Goal: Transaction & Acquisition: Purchase product/service

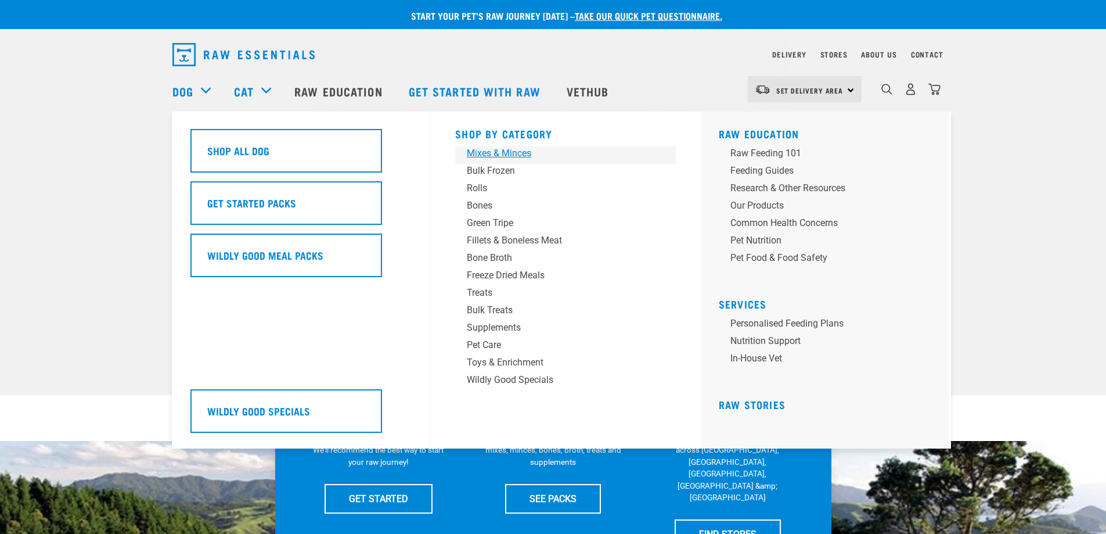
click at [507, 153] on div "Mixes & Minces" at bounding box center [557, 153] width 181 height 14
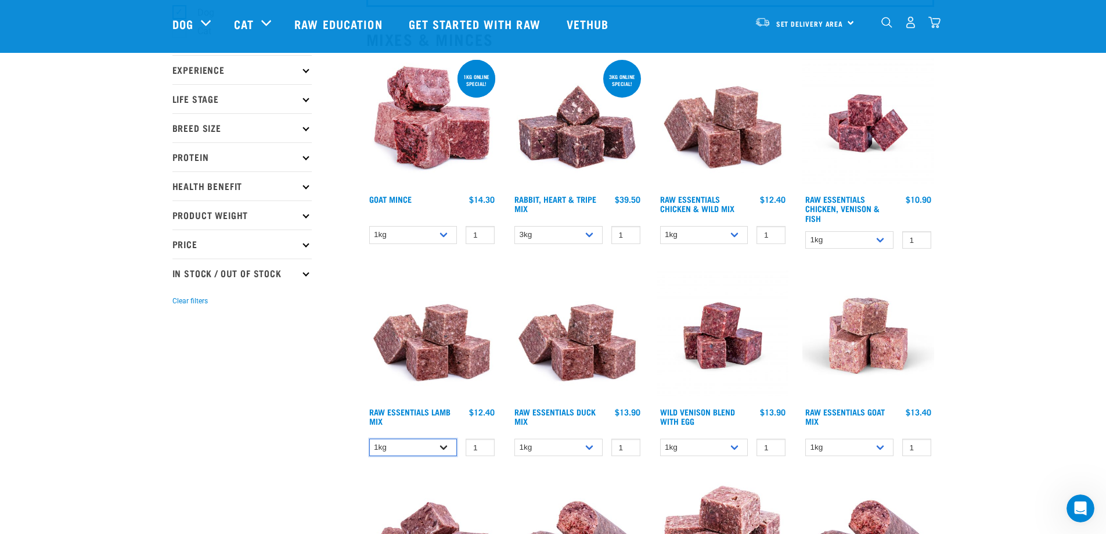
click at [426, 445] on select "1kg 3kg Bulk (10kg)" at bounding box center [413, 448] width 88 height 18
click at [445, 278] on img at bounding box center [432, 335] width 132 height 132
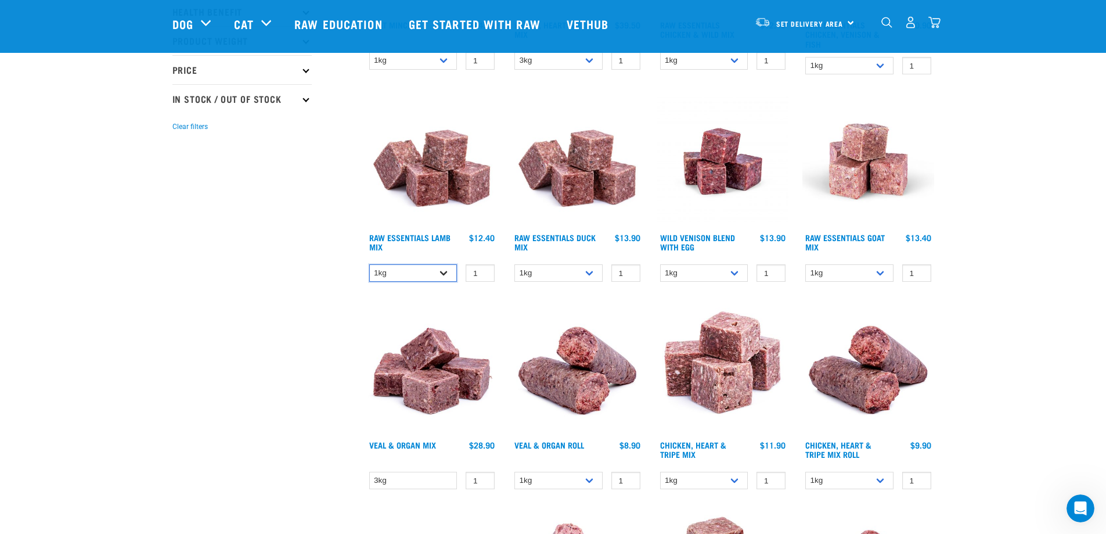
drag, startPoint x: 441, startPoint y: 271, endPoint x: 431, endPoint y: 281, distance: 14.4
click at [441, 271] on select "1kg 3kg Bulk (10kg)" at bounding box center [413, 273] width 88 height 18
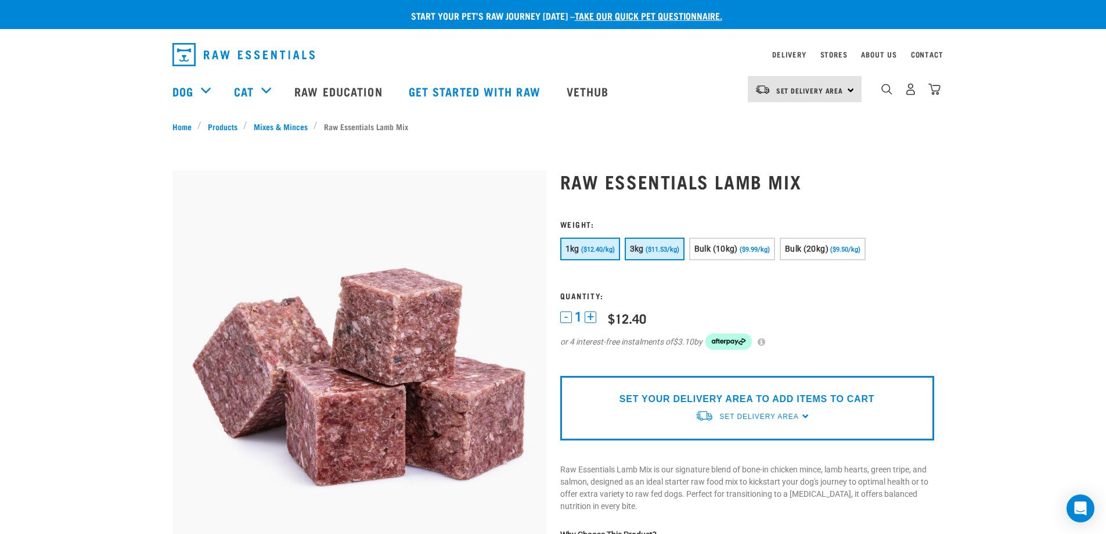
click at [655, 254] on button "3kg ($11.53/kg)" at bounding box center [655, 249] width 60 height 23
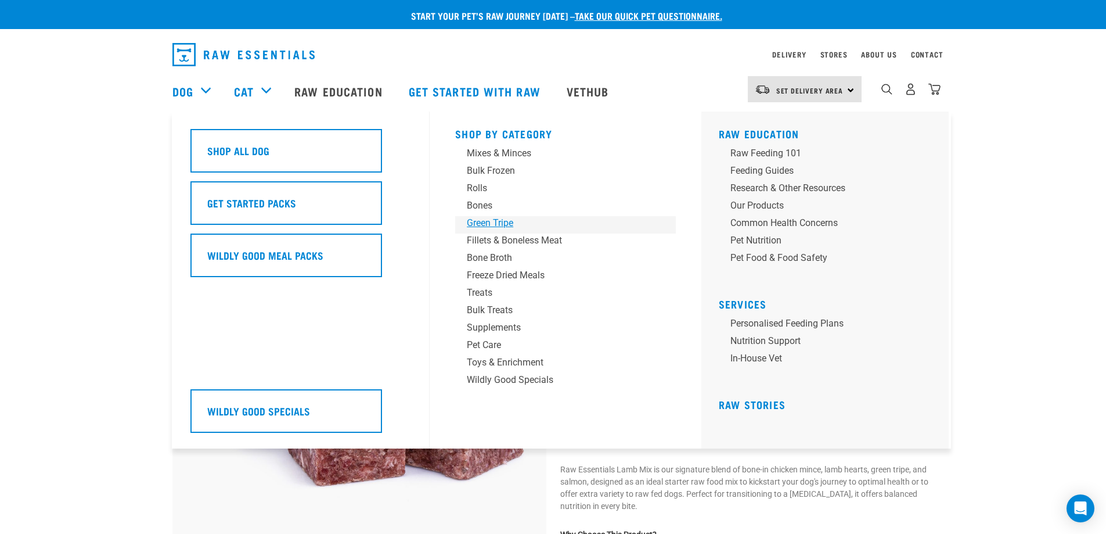
click at [492, 224] on div "Green Tripe" at bounding box center [557, 223] width 181 height 14
